Goal: Information Seeking & Learning: Learn about a topic

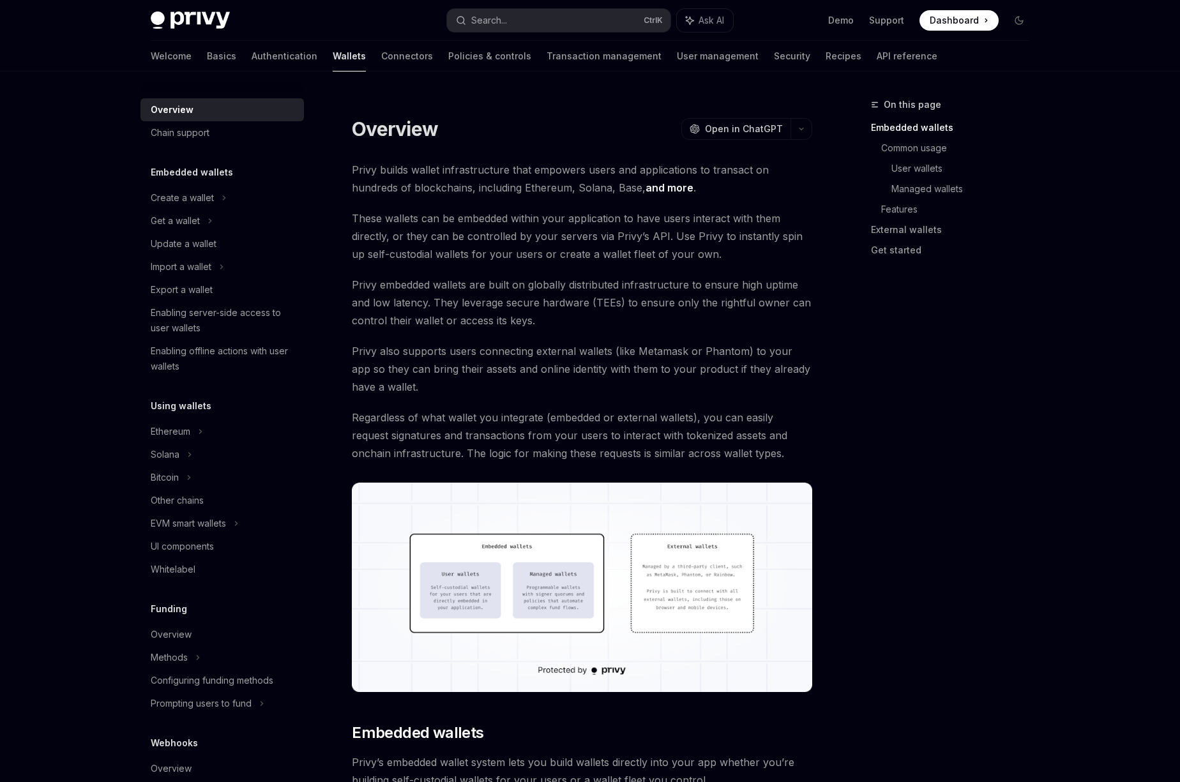
click at [333, 61] on link "Wallets" at bounding box center [349, 56] width 33 height 31
click at [381, 57] on link "Connectors" at bounding box center [407, 56] width 52 height 31
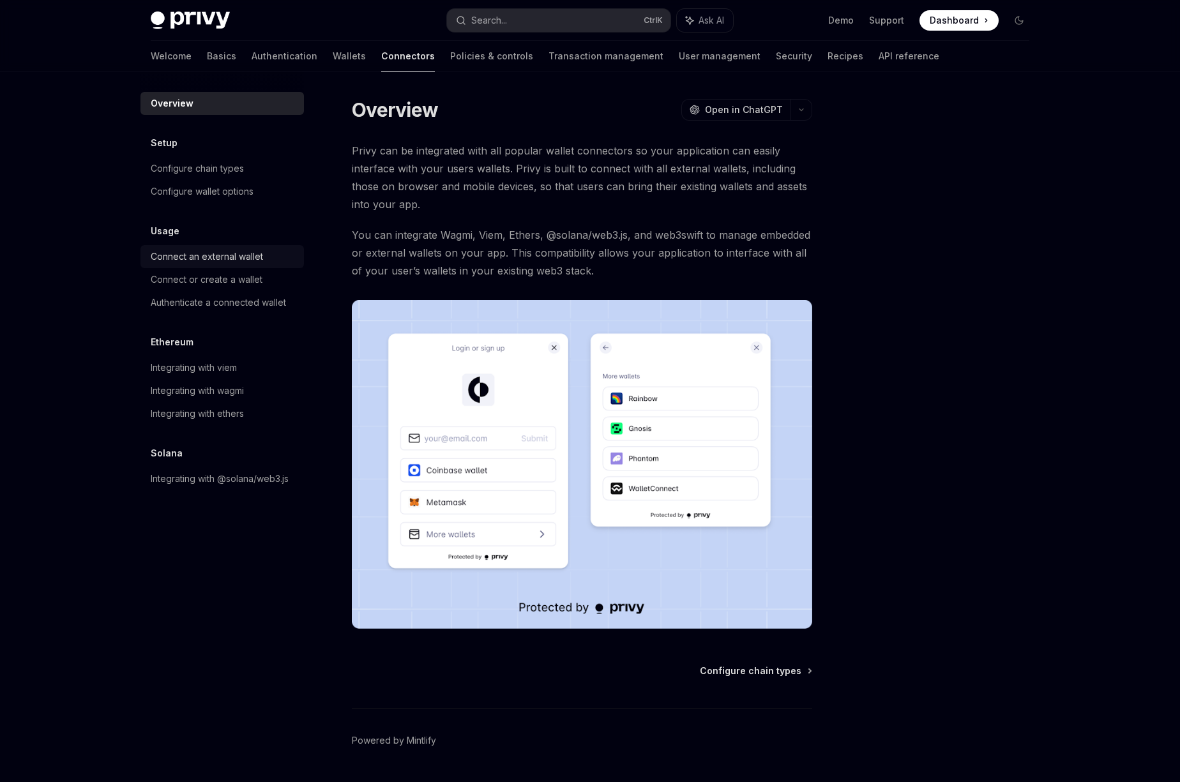
click at [244, 254] on div "Connect an external wallet" at bounding box center [207, 256] width 112 height 15
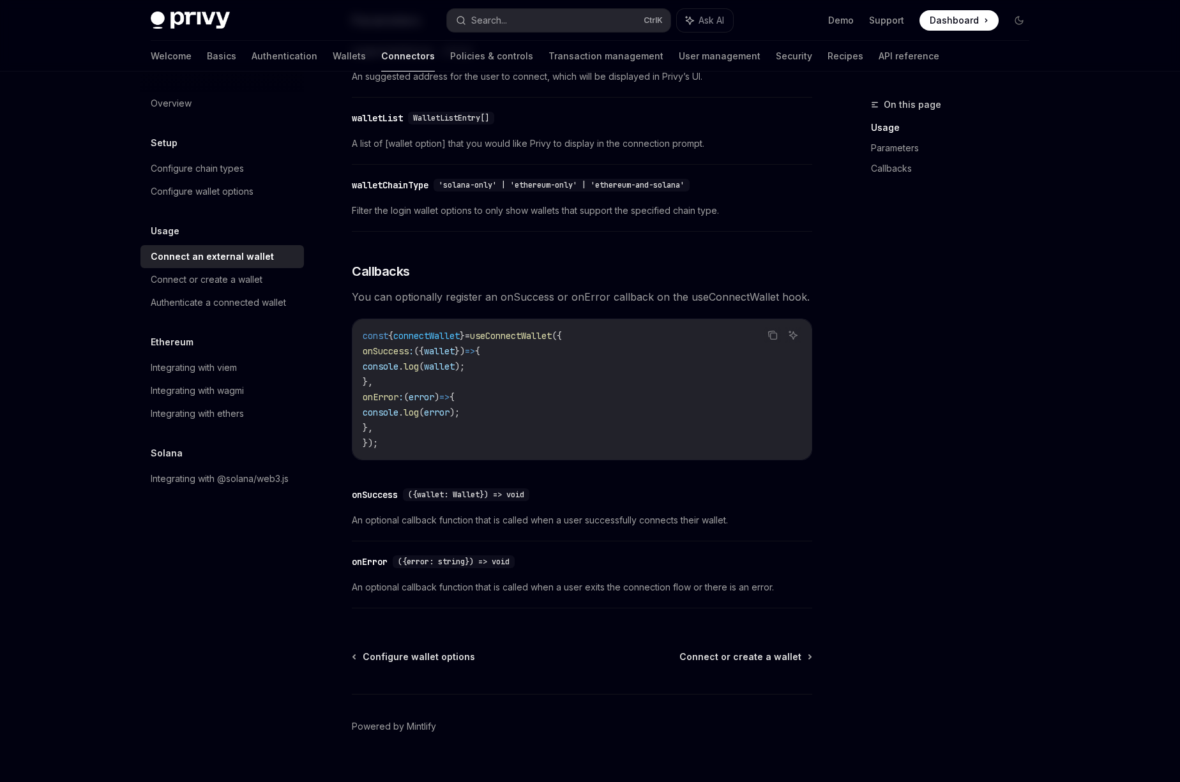
scroll to position [618, 0]
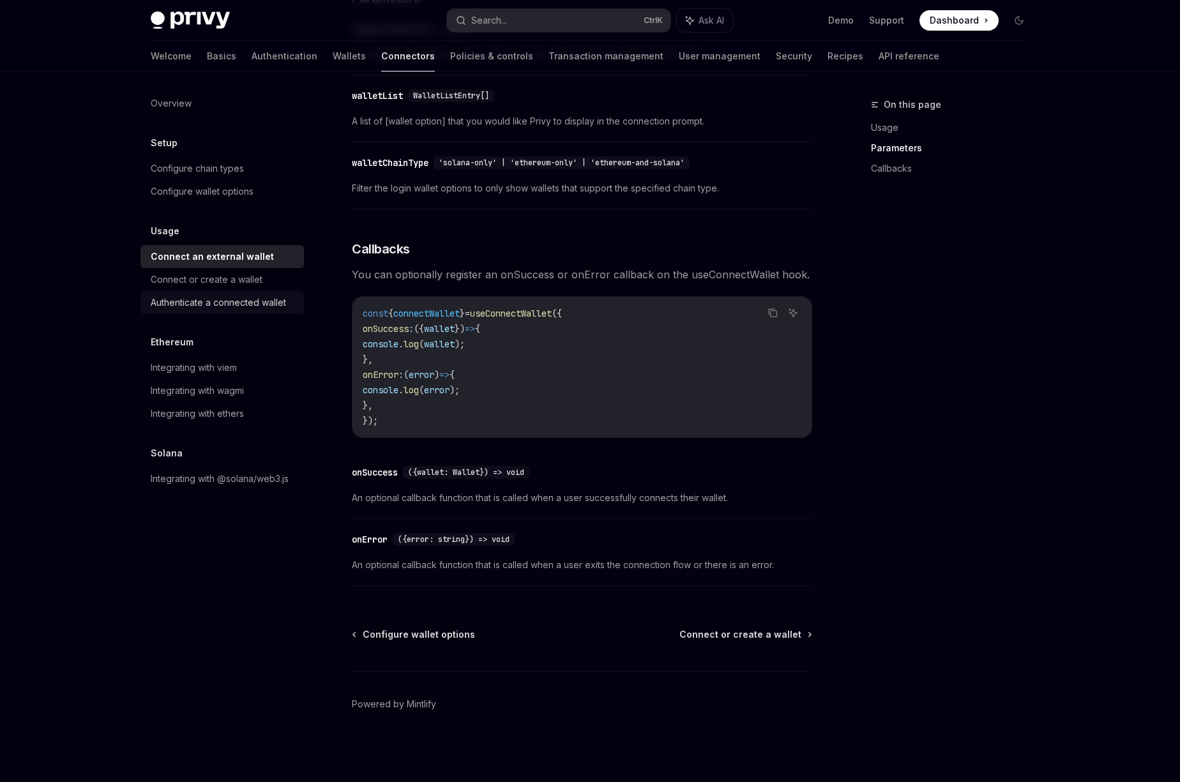
click at [274, 305] on div "Authenticate a connected wallet" at bounding box center [218, 302] width 135 height 15
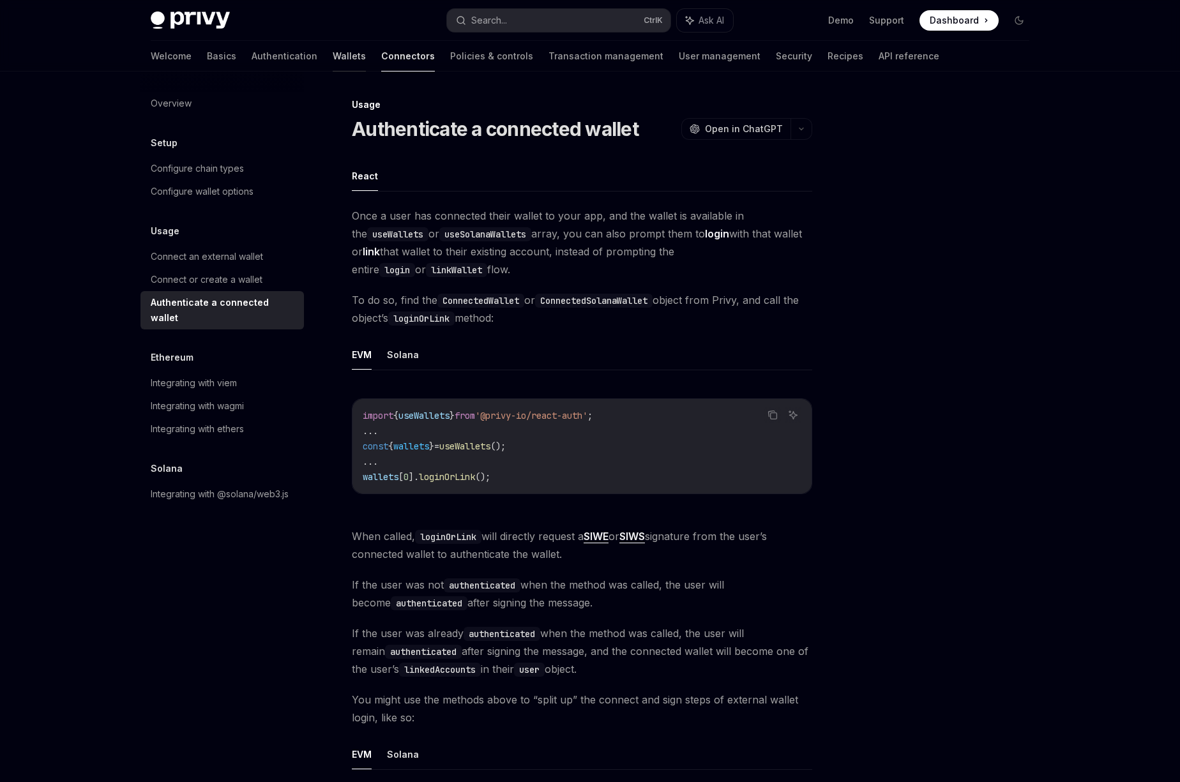
click at [333, 56] on link "Wallets" at bounding box center [349, 56] width 33 height 31
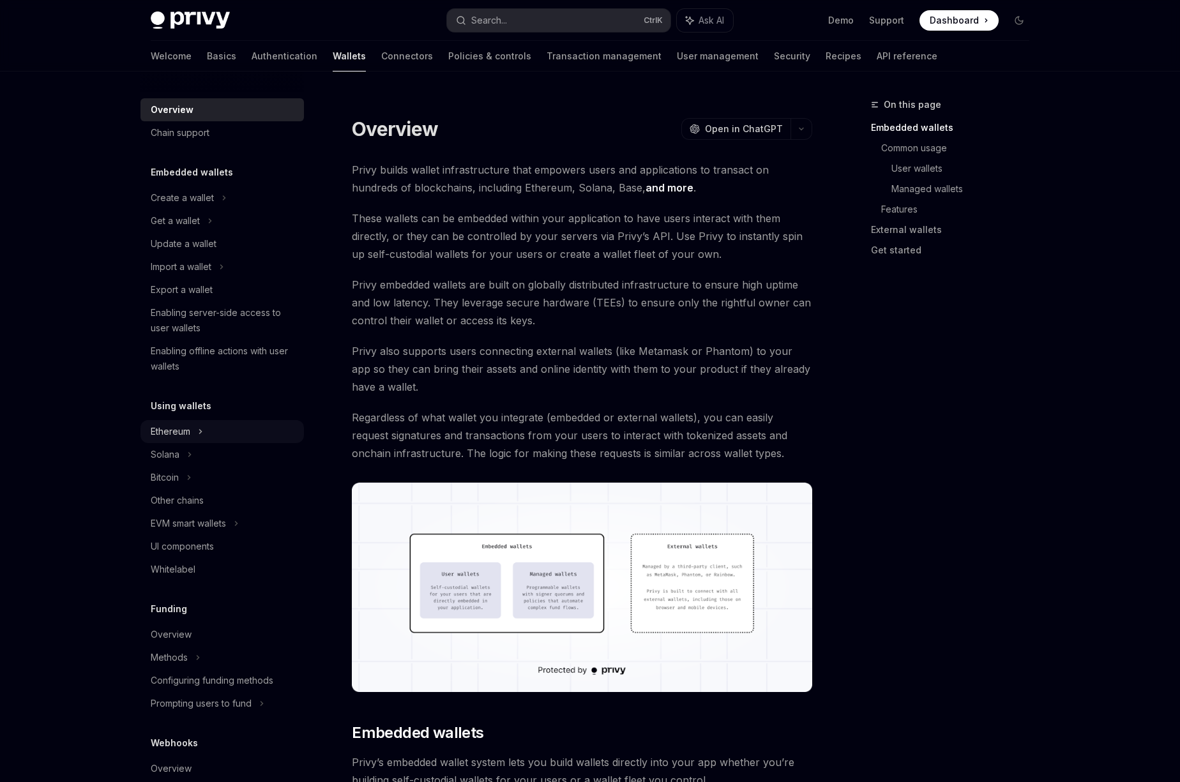
click at [166, 206] on div "Ethereum" at bounding box center [182, 197] width 63 height 15
type textarea "*"
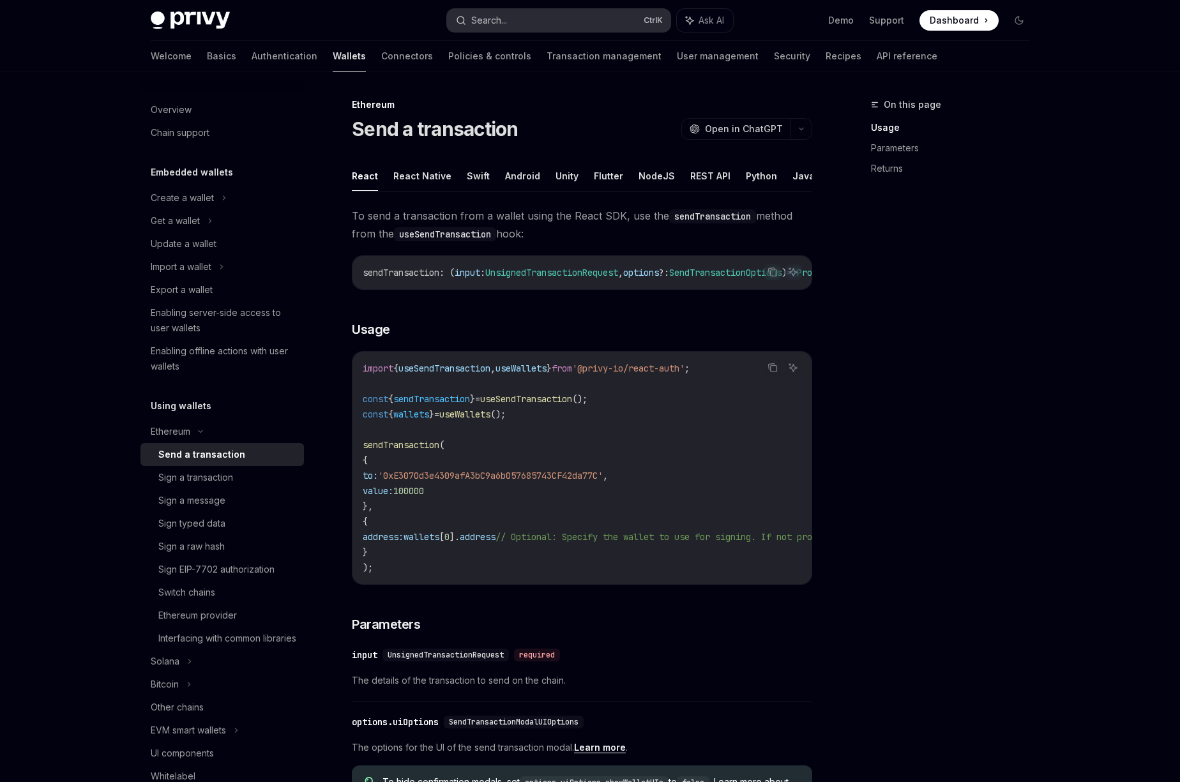
click at [595, 11] on button "Search... Ctrl K" at bounding box center [559, 20] width 224 height 23
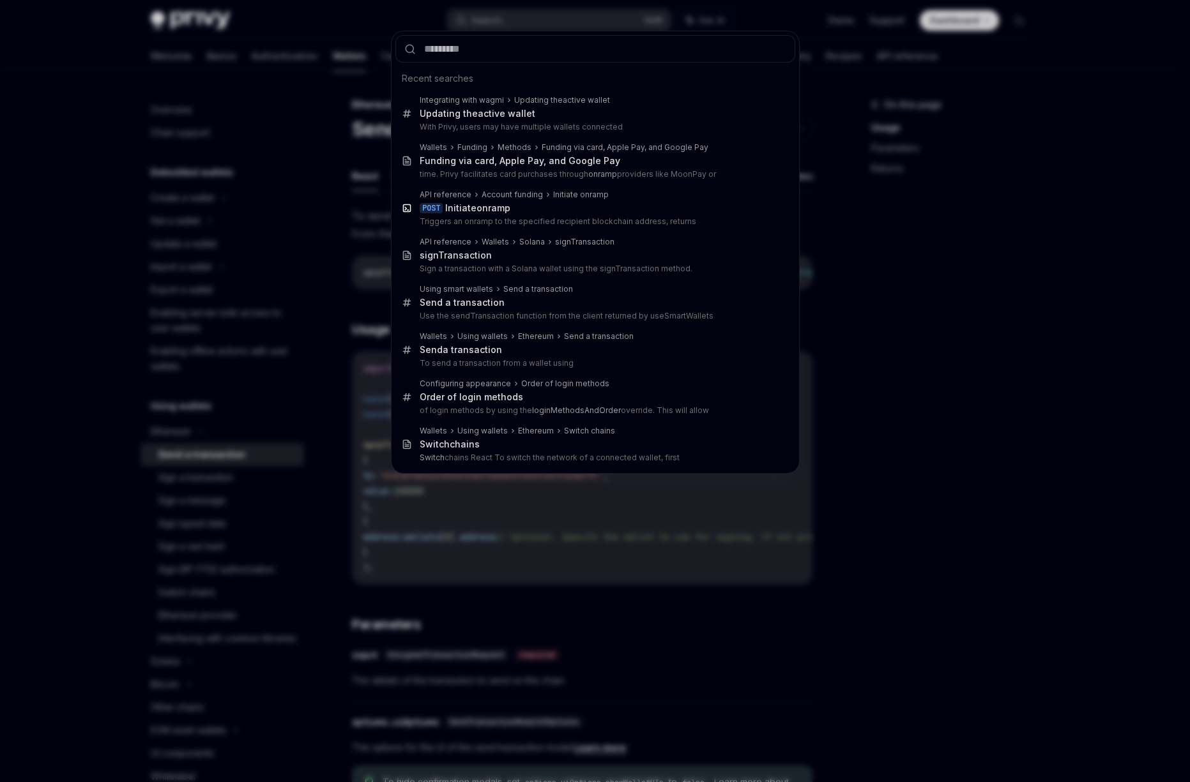
click at [587, 20] on div "Recent searches Integrating with wagmi Updating the active wallet Updating the …" at bounding box center [595, 391] width 1190 height 782
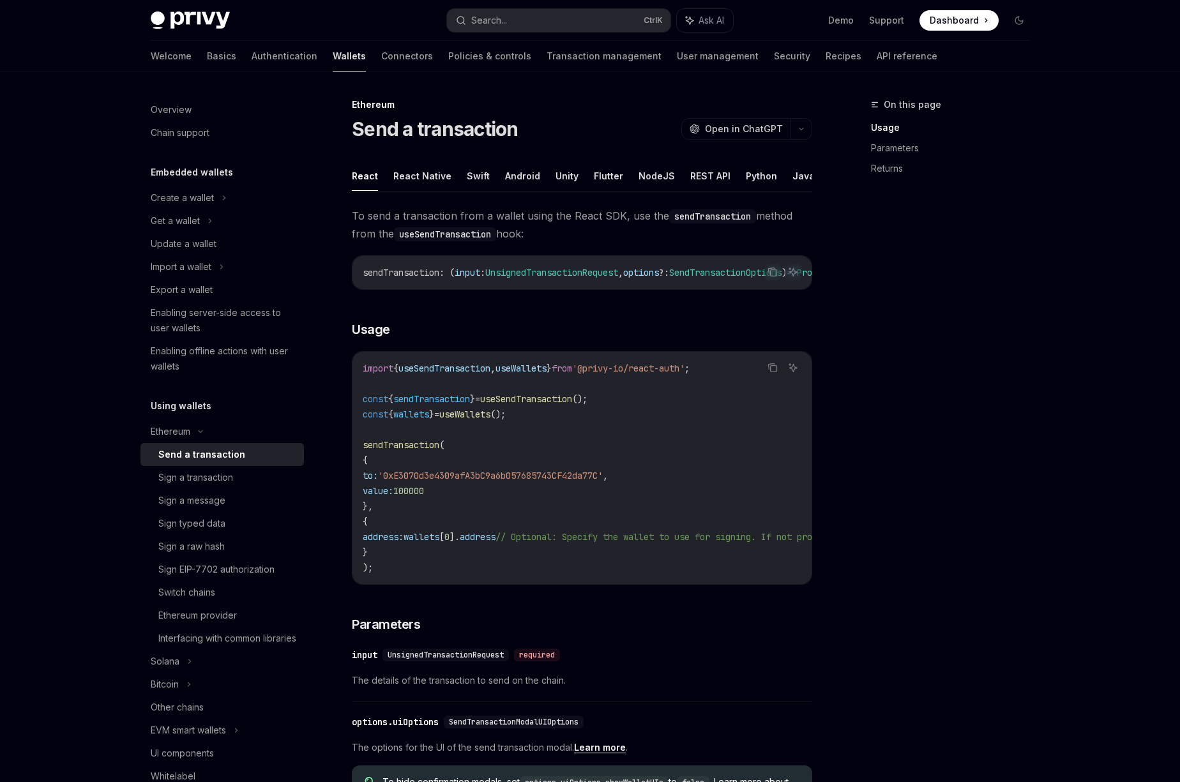
click at [587, 20] on button "Search... Ctrl K" at bounding box center [559, 20] width 224 height 23
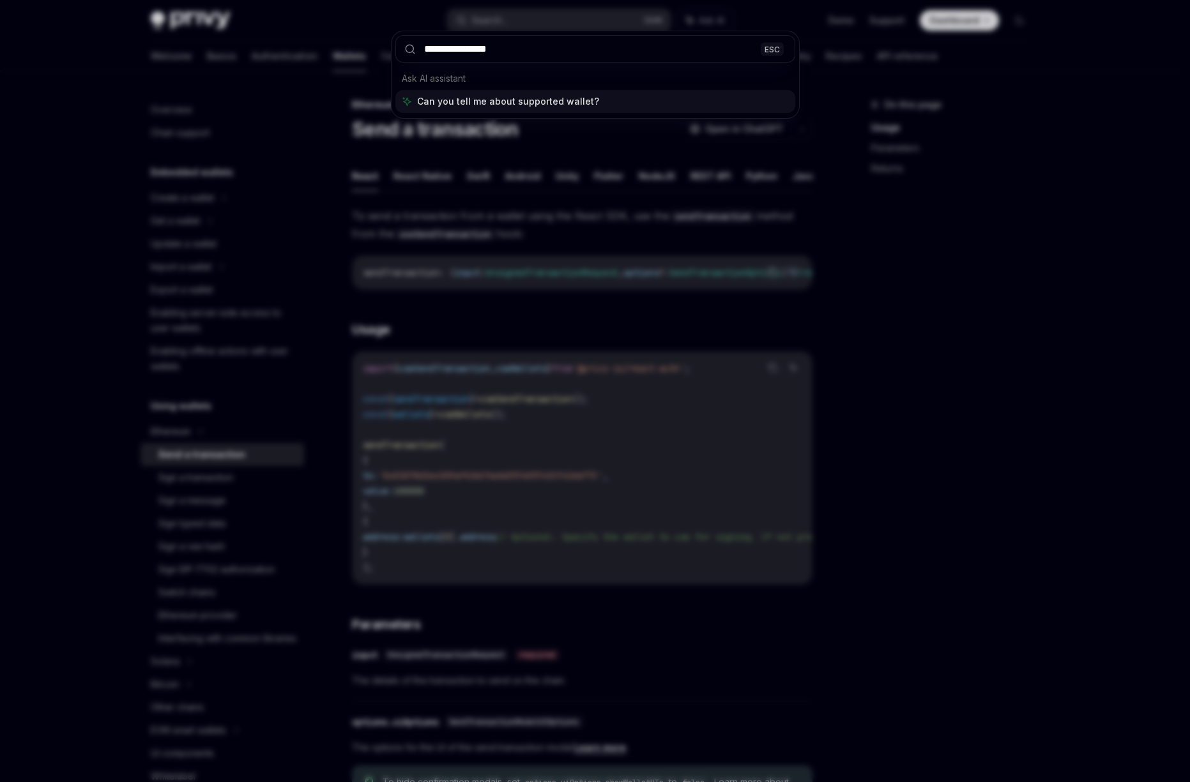
type input "**********"
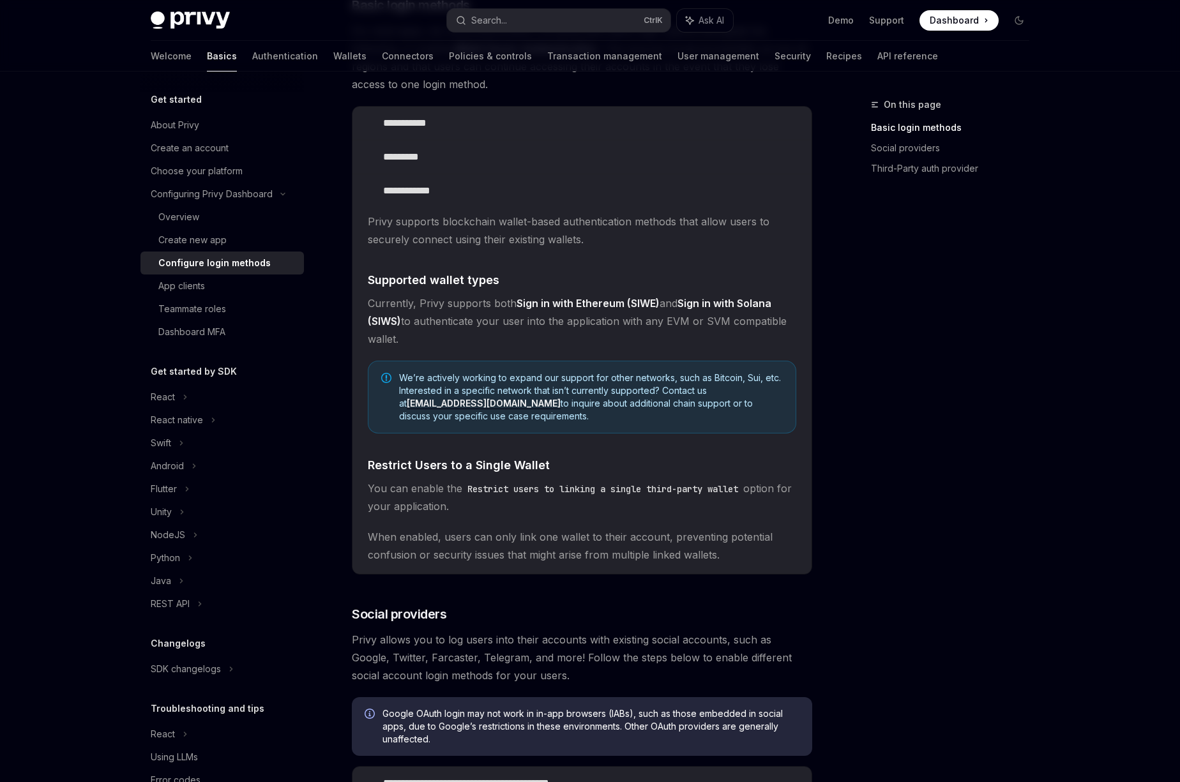
scroll to position [112, 0]
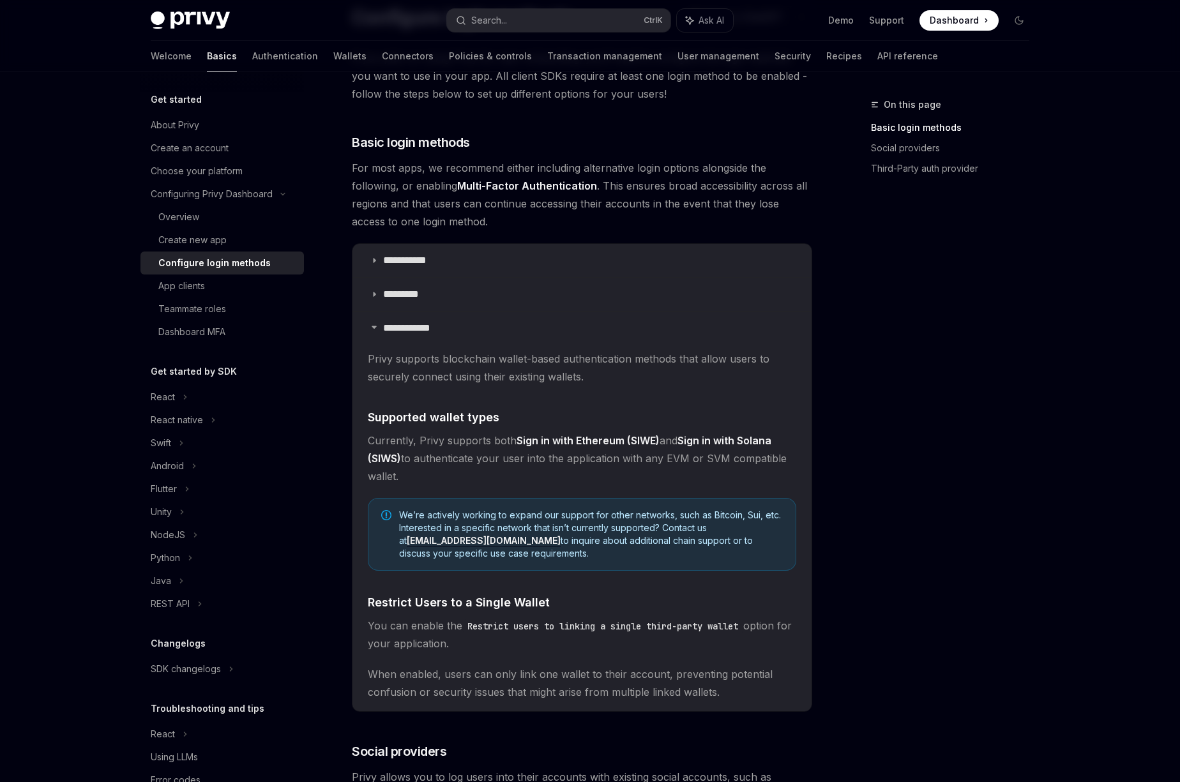
click at [542, 445] on strong "Sign in with Ethereum (SIWE)" at bounding box center [588, 440] width 143 height 13
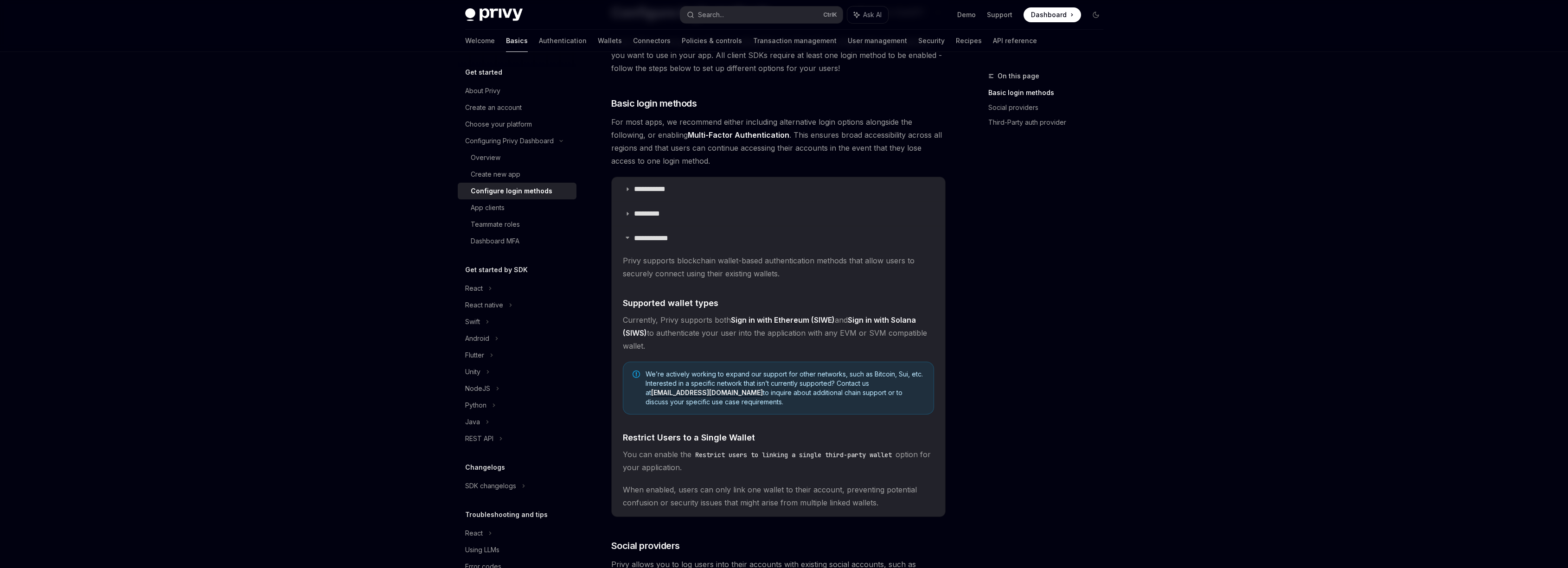
type textarea "*"
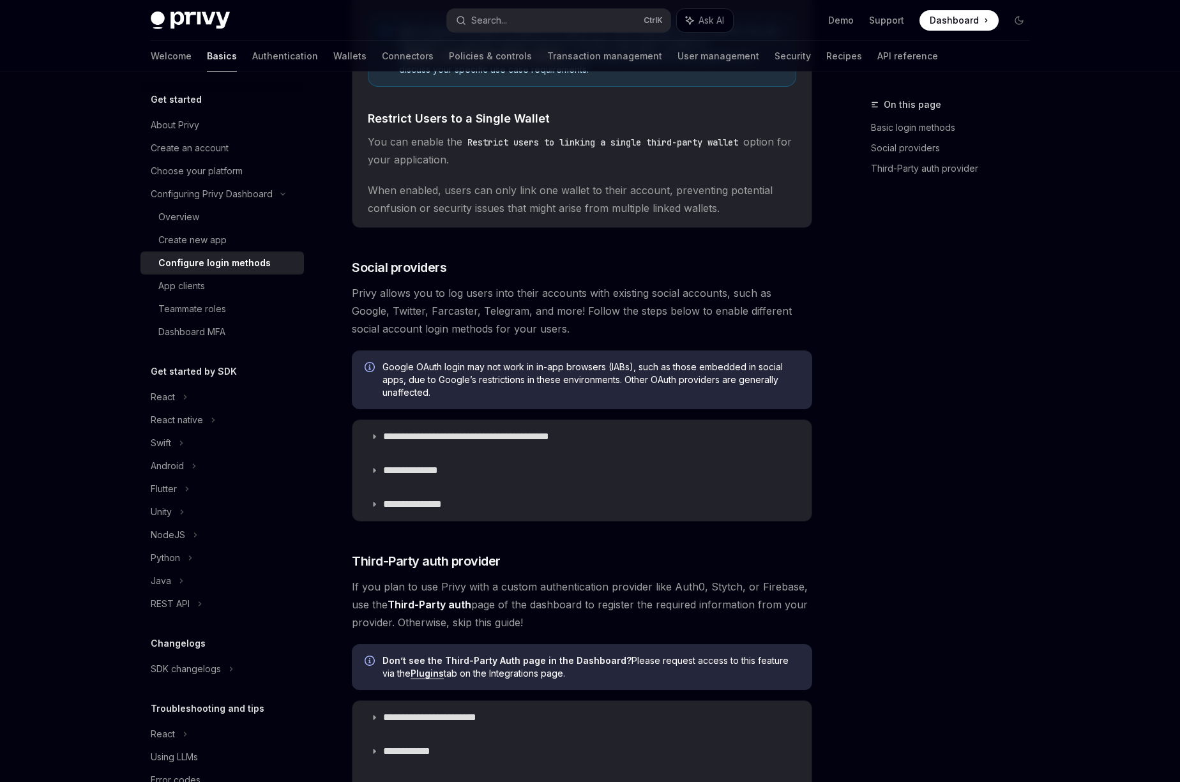
scroll to position [801, 0]
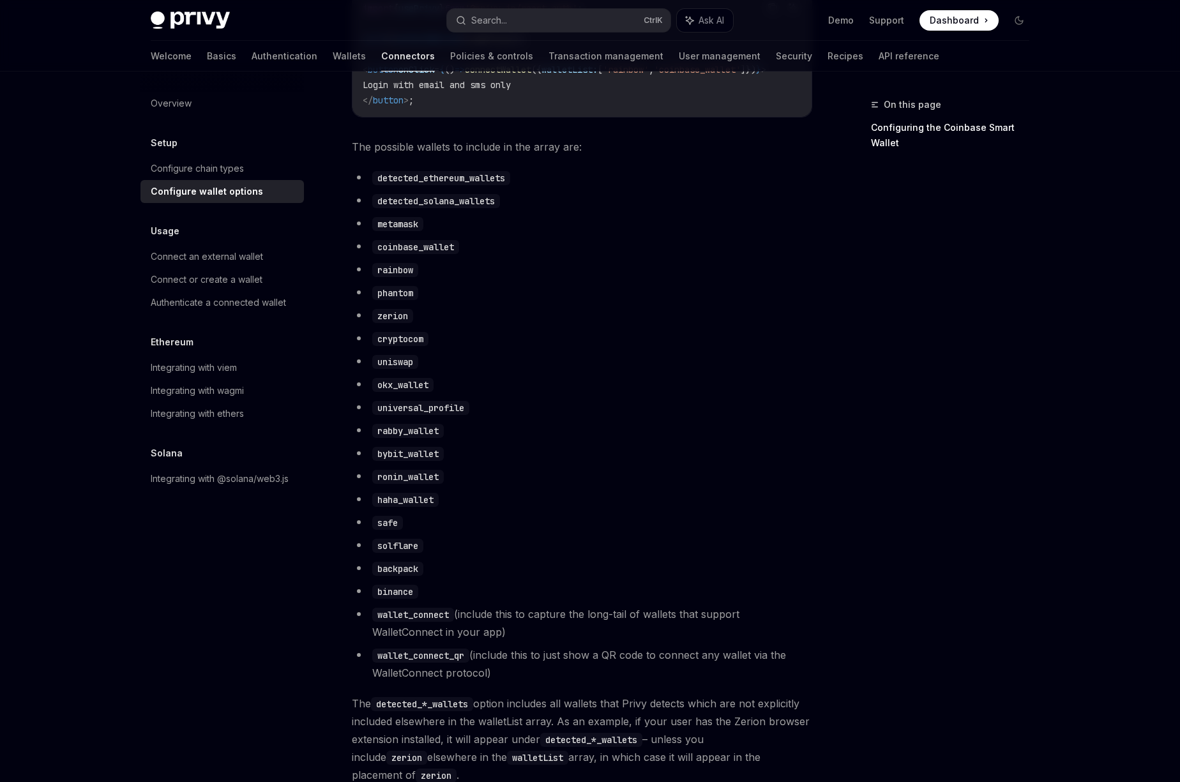
scroll to position [575, 0]
